Goal: Information Seeking & Learning: Learn about a topic

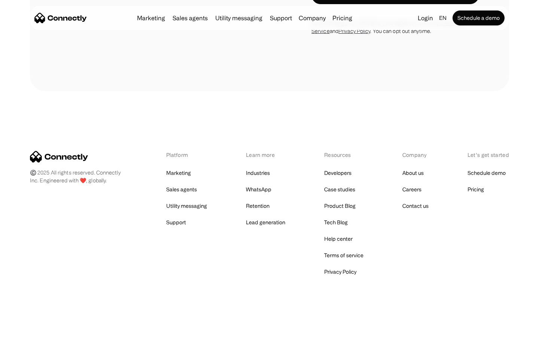
scroll to position [642, 0]
